Goal: Navigation & Orientation: Understand site structure

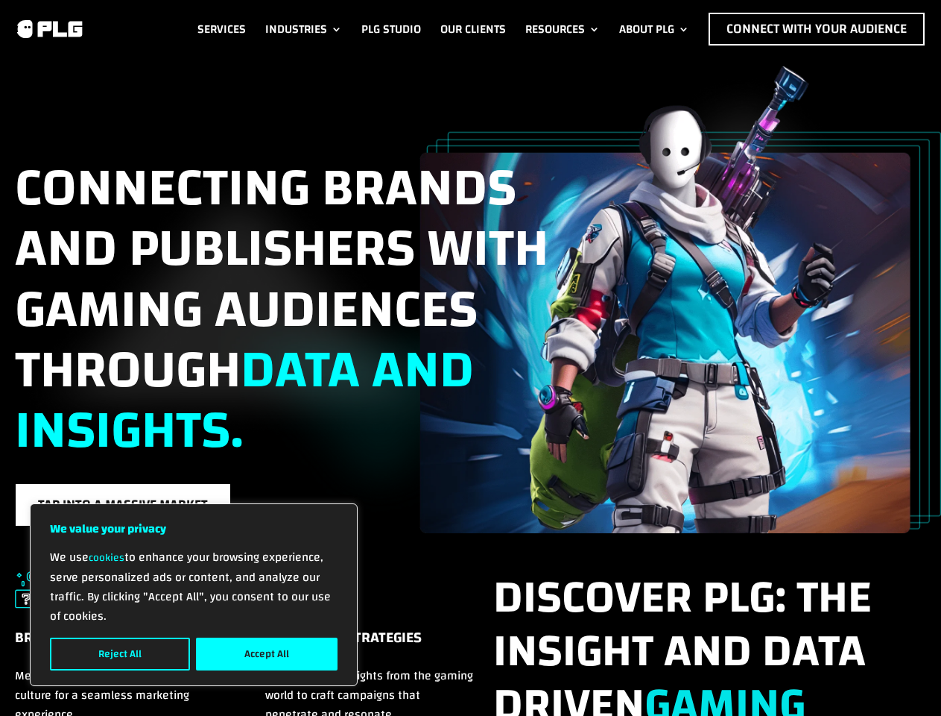
click at [470, 357] on span "data and insights." at bounding box center [244, 400] width 459 height 159
click at [120, 654] on button "Reject All" at bounding box center [120, 653] width 140 height 33
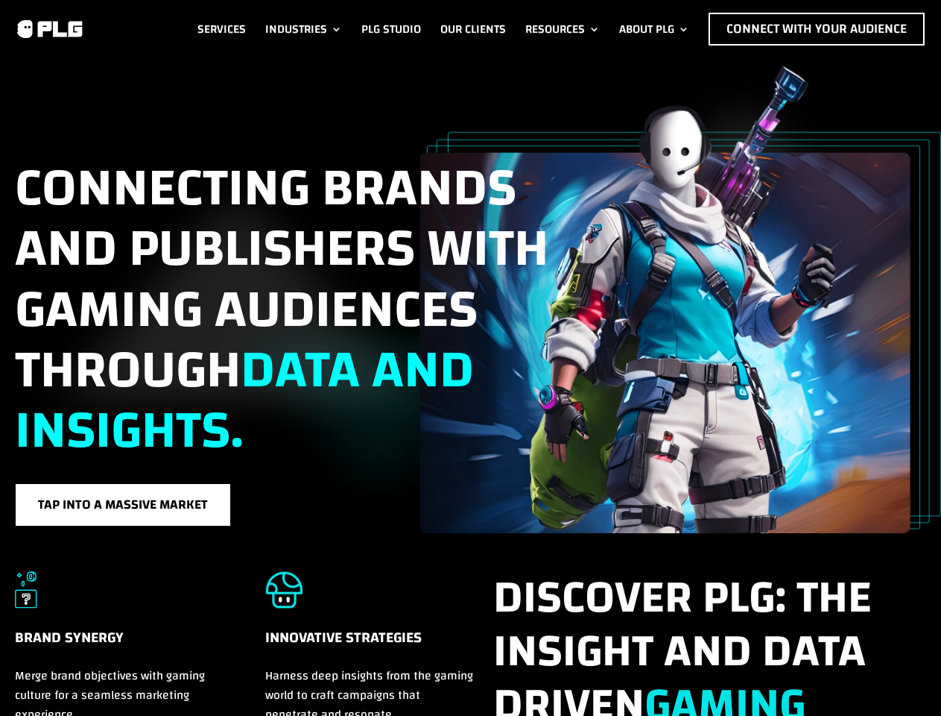
click at [267, 654] on h5 "Innovative Strategies" at bounding box center [369, 646] width 209 height 40
click at [470, 358] on span "data and insights." at bounding box center [244, 400] width 459 height 159
click at [301, 29] on link "Industries" at bounding box center [303, 29] width 77 height 33
click at [560, 29] on link "Resources" at bounding box center [562, 29] width 75 height 33
